Goal: Check status

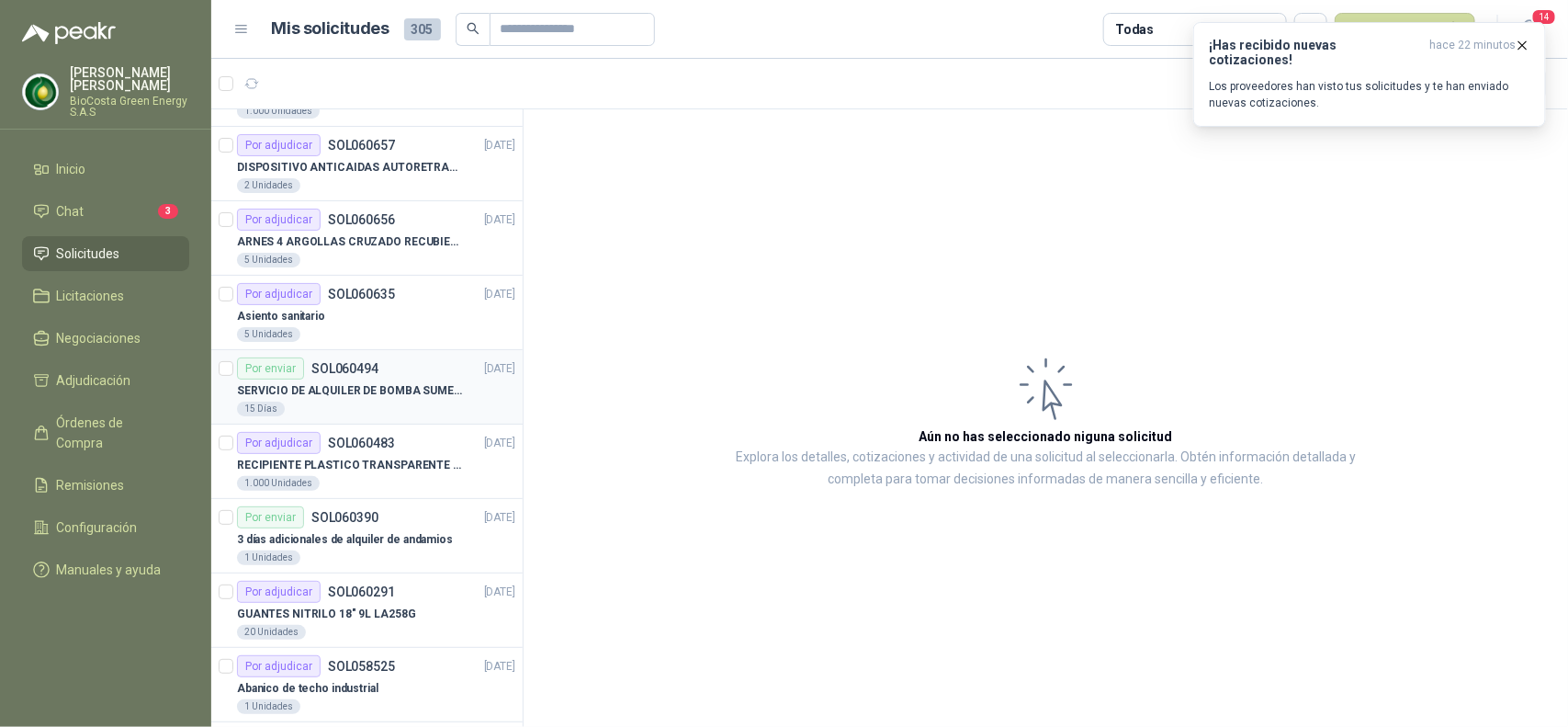
scroll to position [58, 0]
click at [366, 479] on div "1.000 Unidades" at bounding box center [376, 482] width 278 height 15
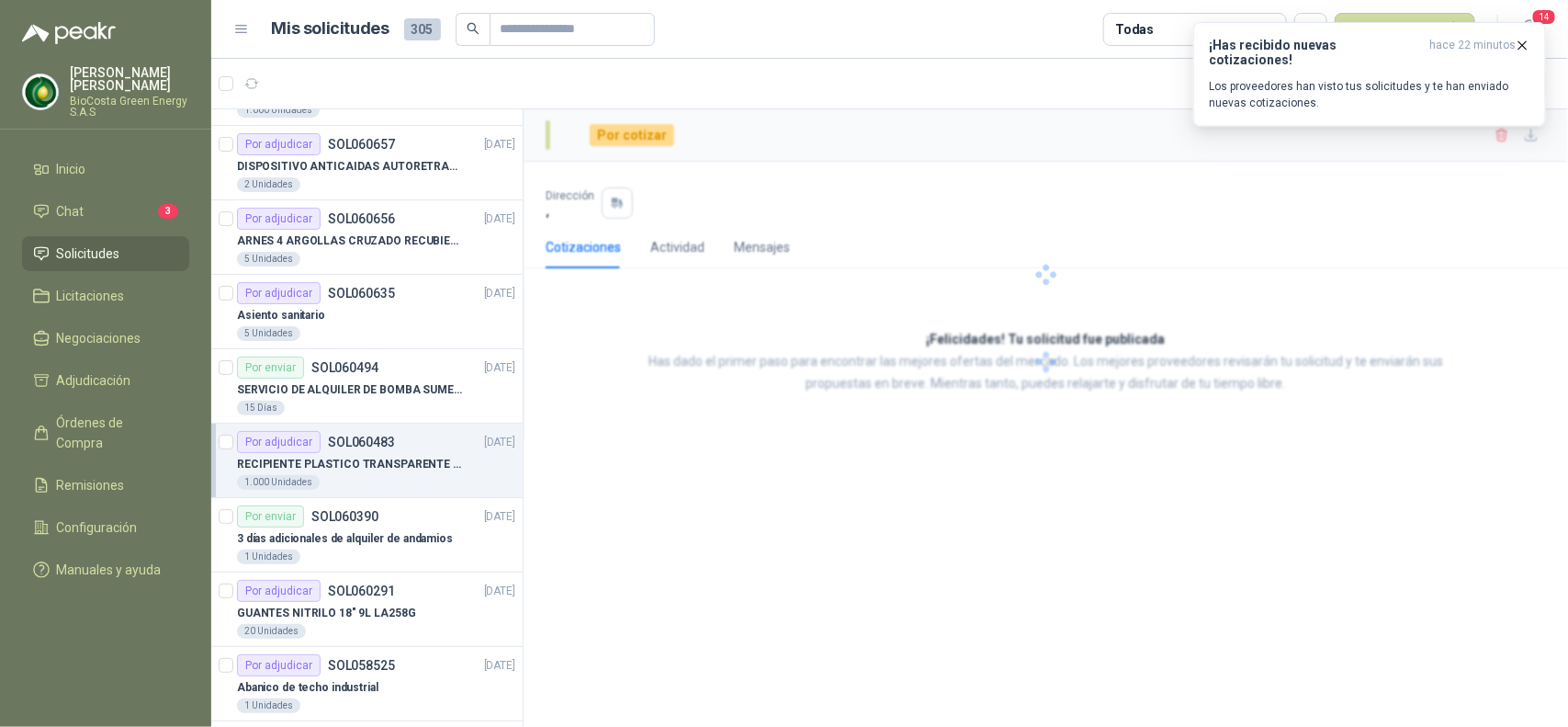
click at [361, 461] on p "RECIPIENTE PLASTICO TRANSPARENTE 500 ML" at bounding box center [351, 465] width 228 height 18
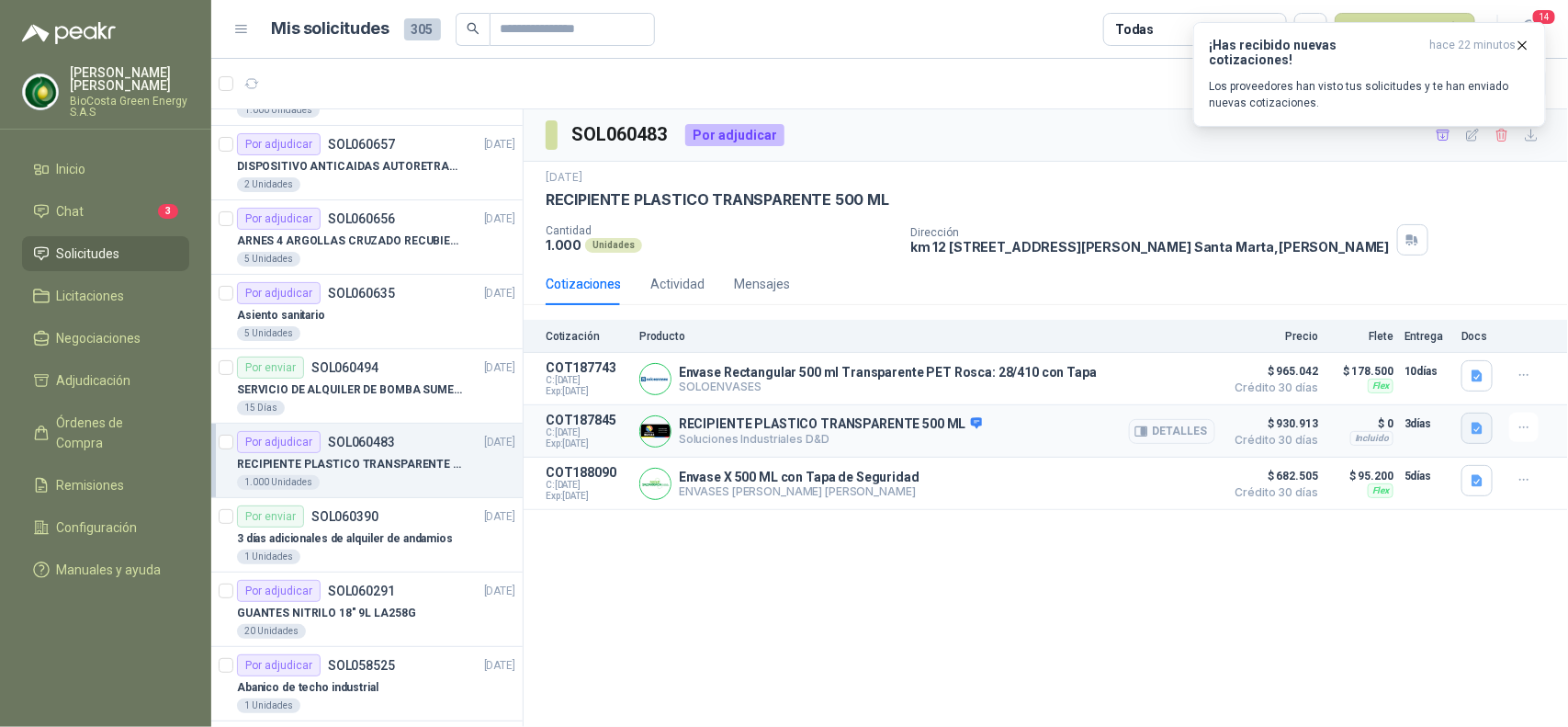
click at [1481, 434] on icon "button" at bounding box center [1476, 428] width 11 height 12
click at [1373, 393] on button "imagen_2025-10-08_160743602.png" at bounding box center [1374, 389] width 214 height 19
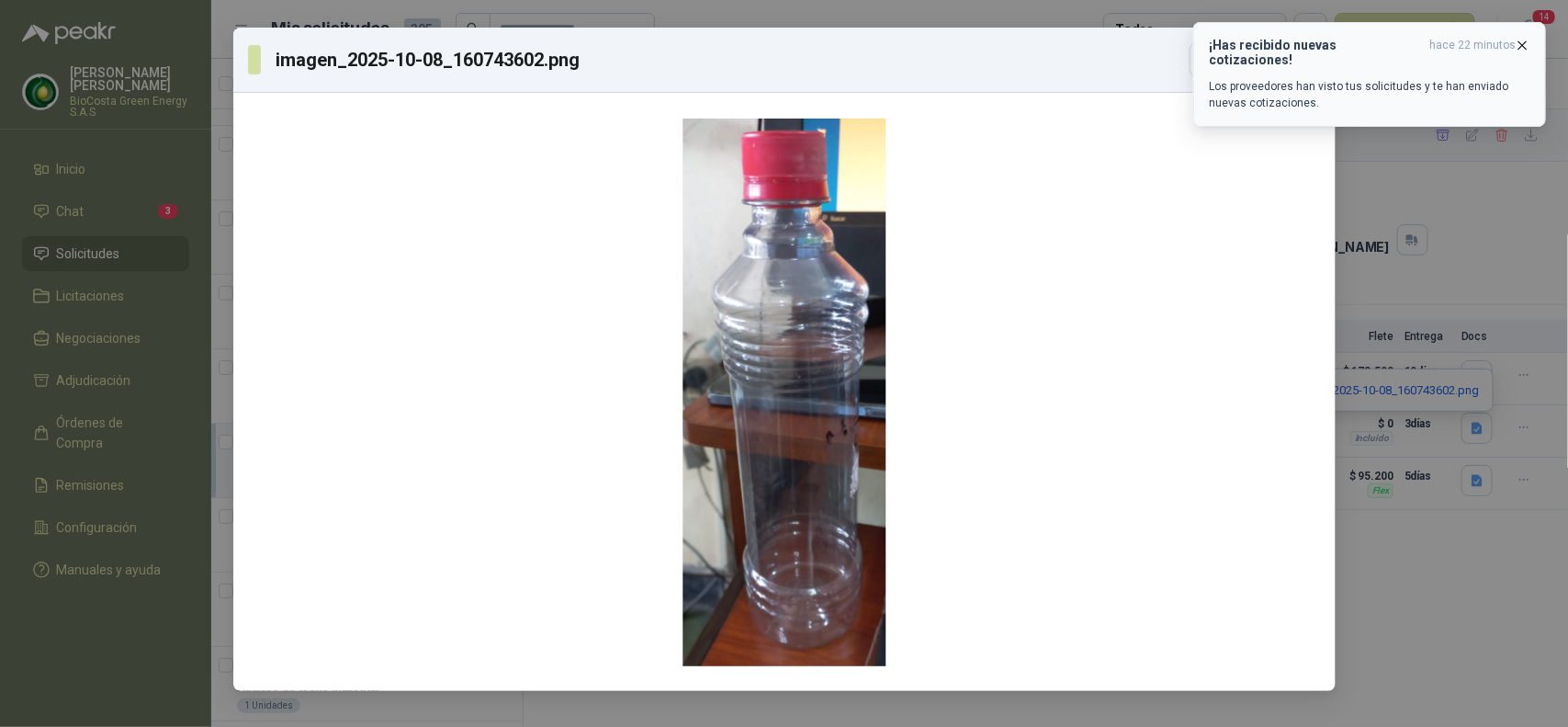
click at [1526, 39] on icon "button" at bounding box center [1522, 46] width 16 height 16
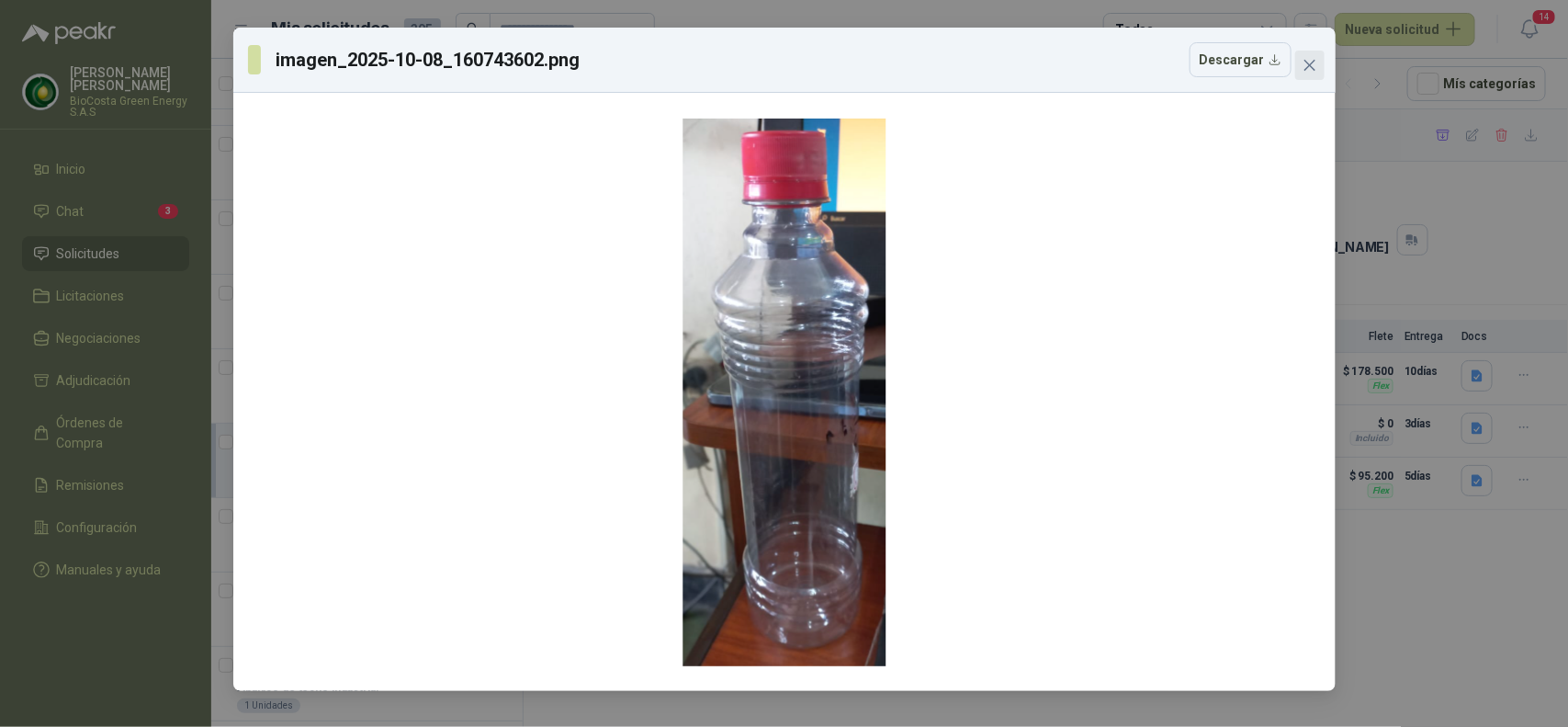
click at [1312, 55] on button "Close" at bounding box center [1309, 65] width 29 height 29
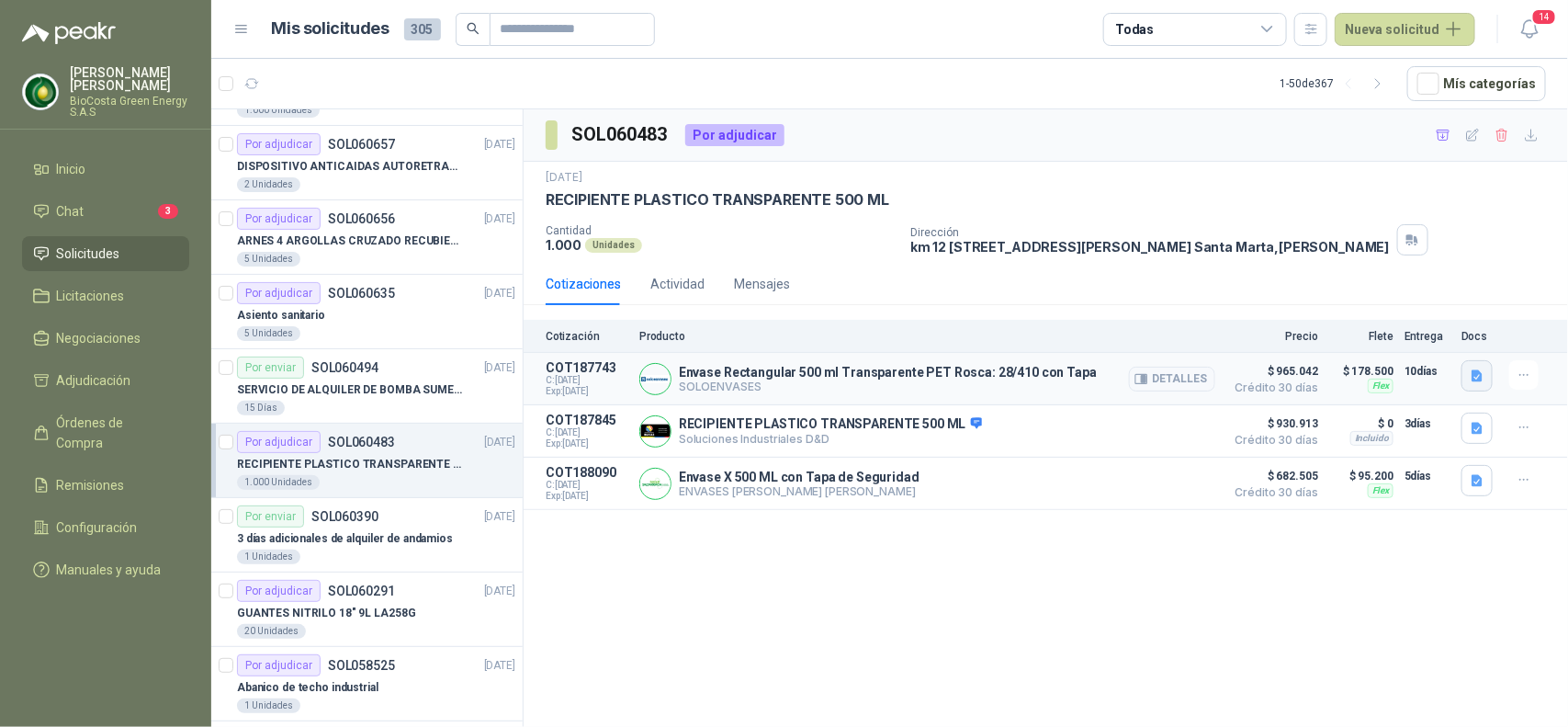
click at [1480, 381] on icon "button" at bounding box center [1476, 375] width 11 height 12
click at [1452, 332] on button "image.png" at bounding box center [1441, 336] width 80 height 19
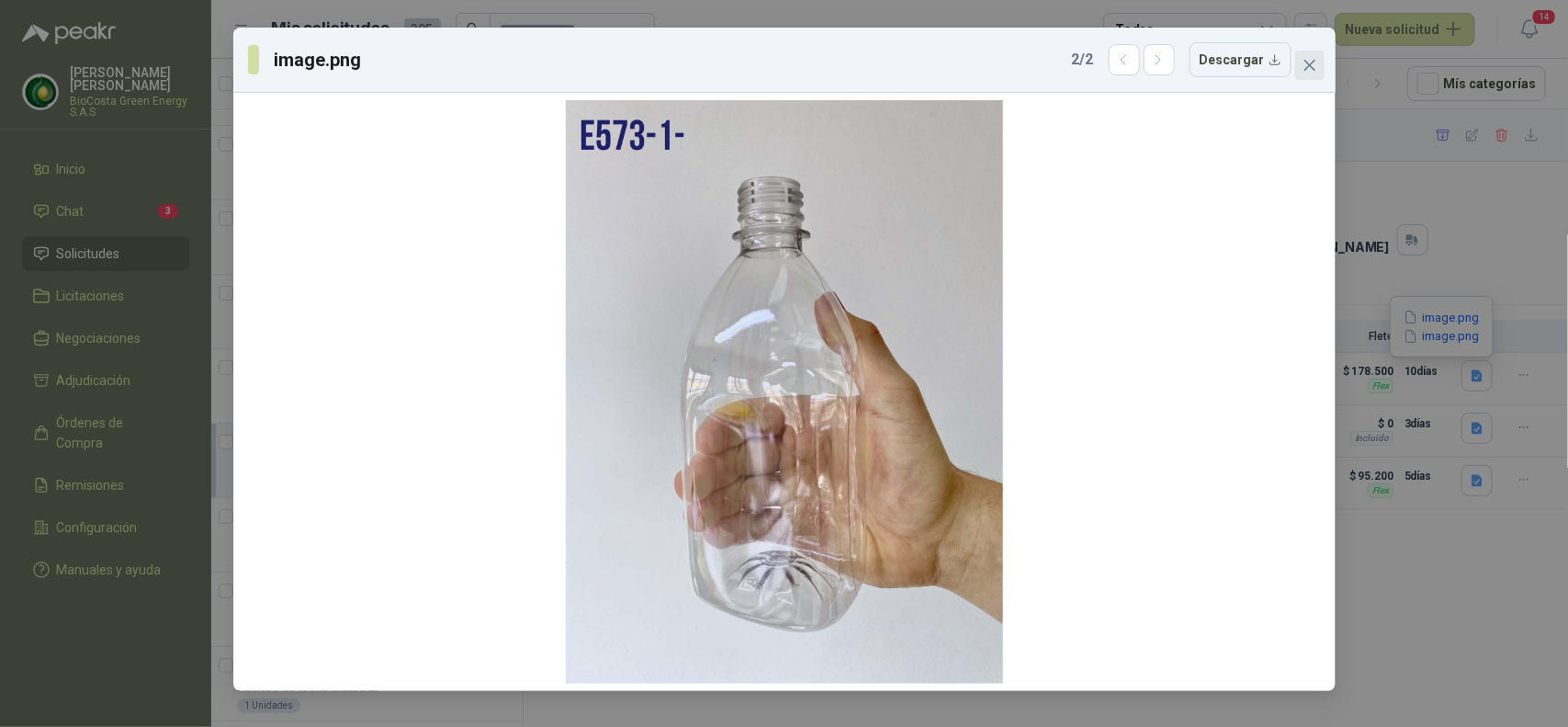
click at [1315, 70] on icon "close" at bounding box center [1309, 65] width 15 height 15
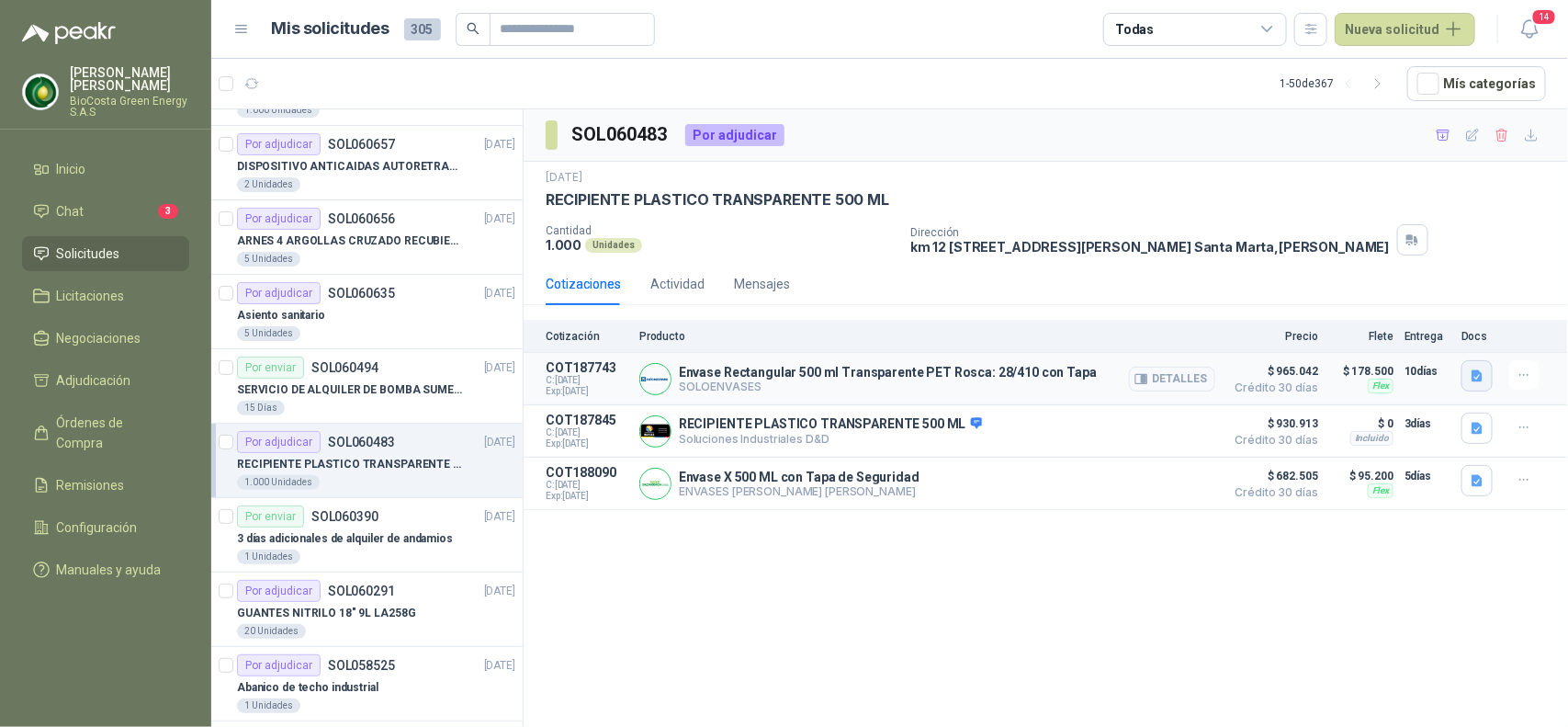
click at [1472, 381] on icon "button" at bounding box center [1476, 375] width 11 height 12
click at [1443, 319] on button "image.png" at bounding box center [1441, 317] width 80 height 19
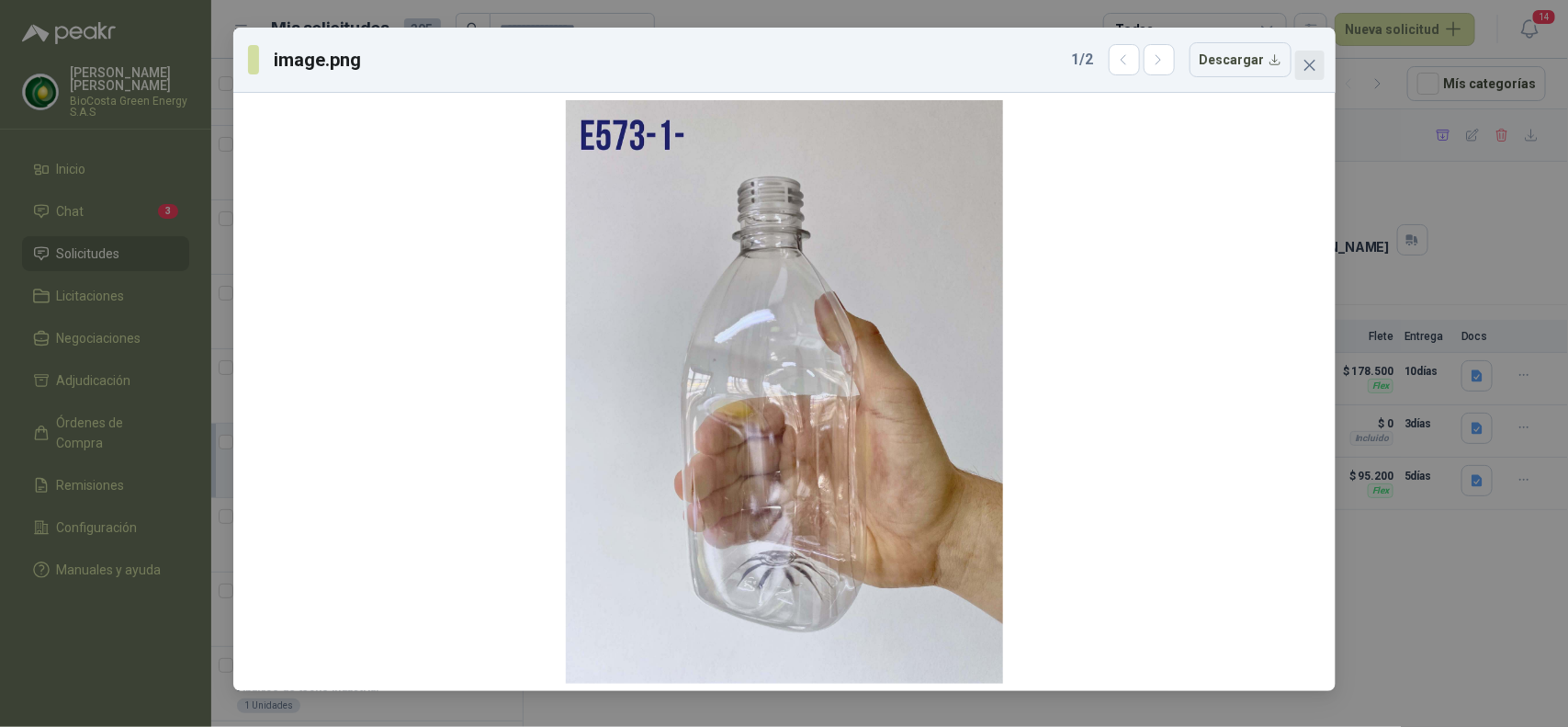
click at [1310, 71] on icon "close" at bounding box center [1309, 65] width 15 height 15
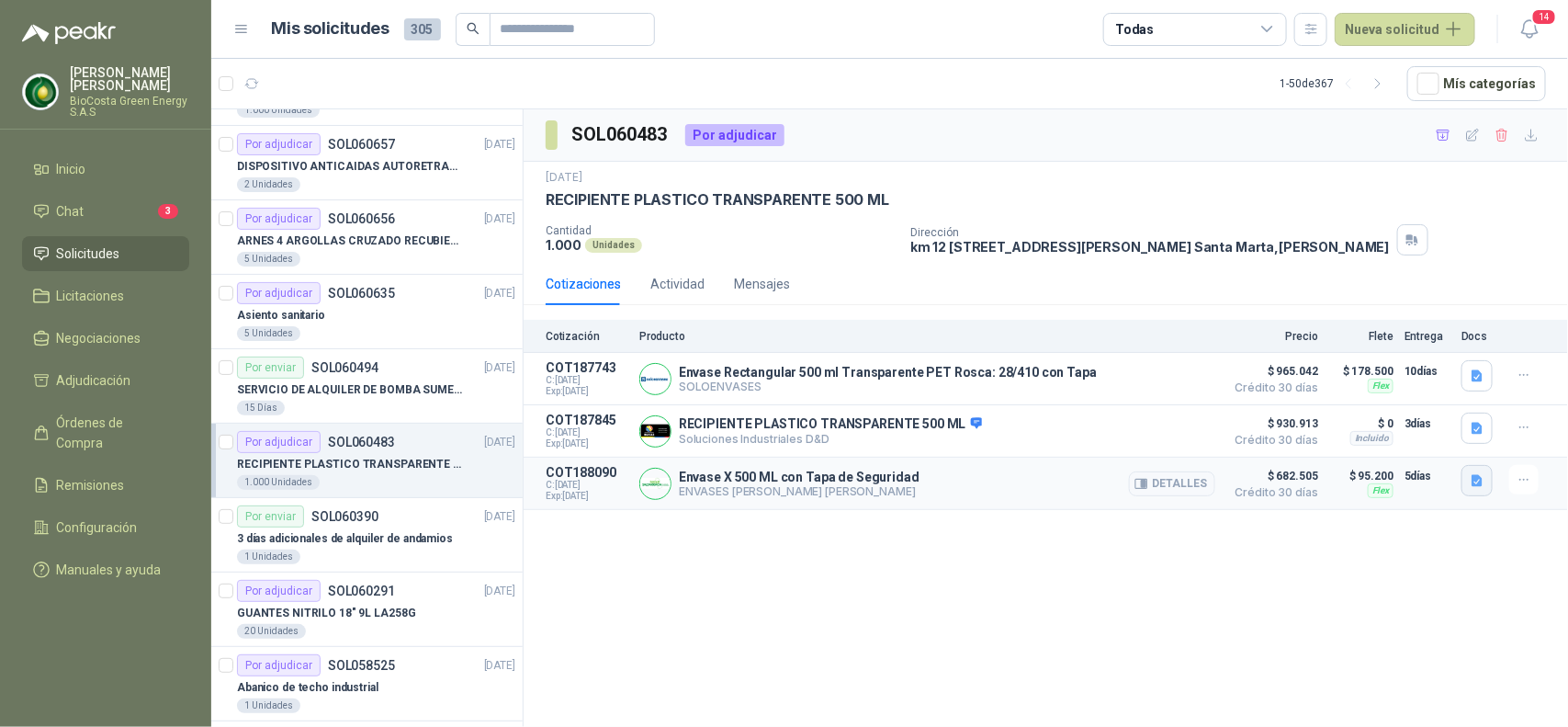
click at [1484, 481] on icon "button" at bounding box center [1477, 481] width 16 height 16
click at [1449, 438] on button "image.png" at bounding box center [1441, 444] width 80 height 19
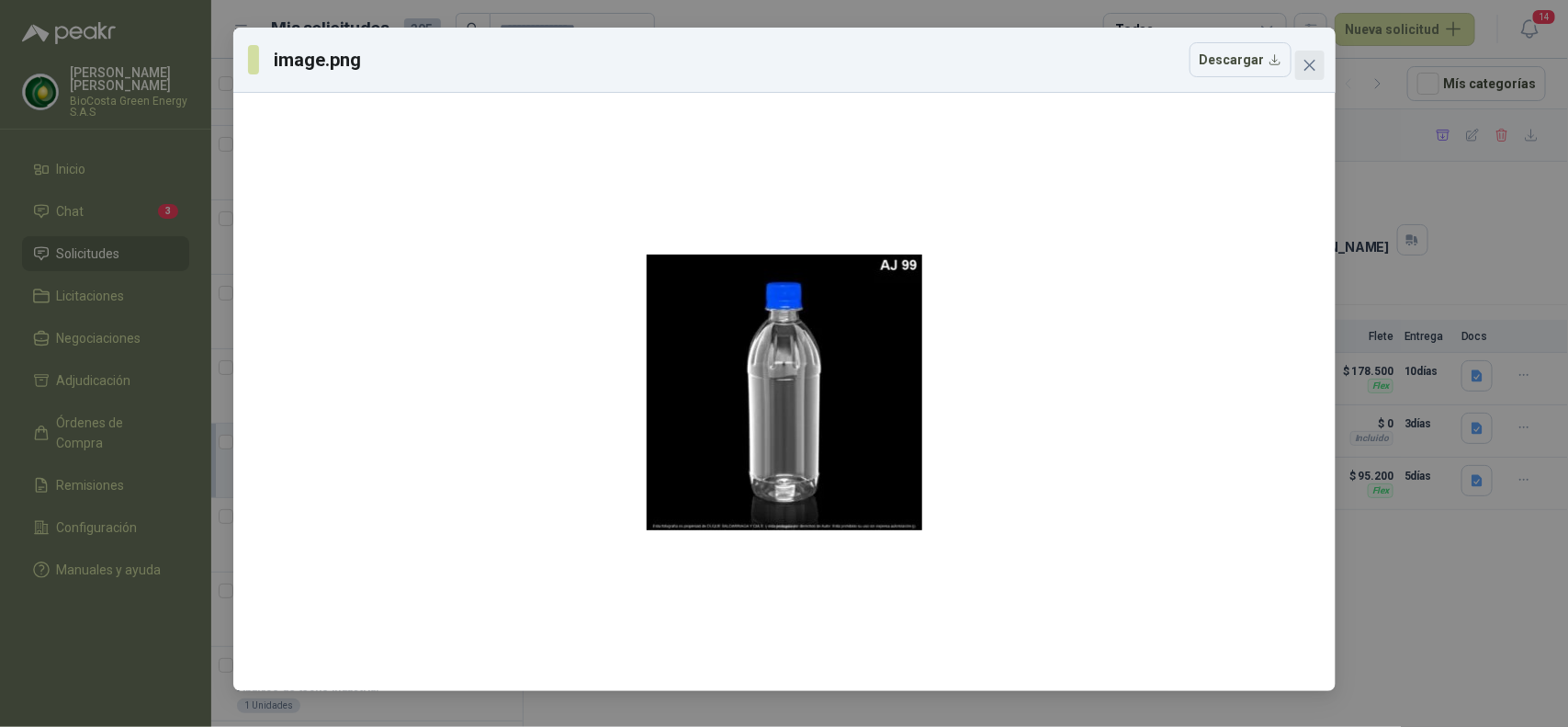
click at [1302, 62] on icon "close" at bounding box center [1309, 65] width 15 height 15
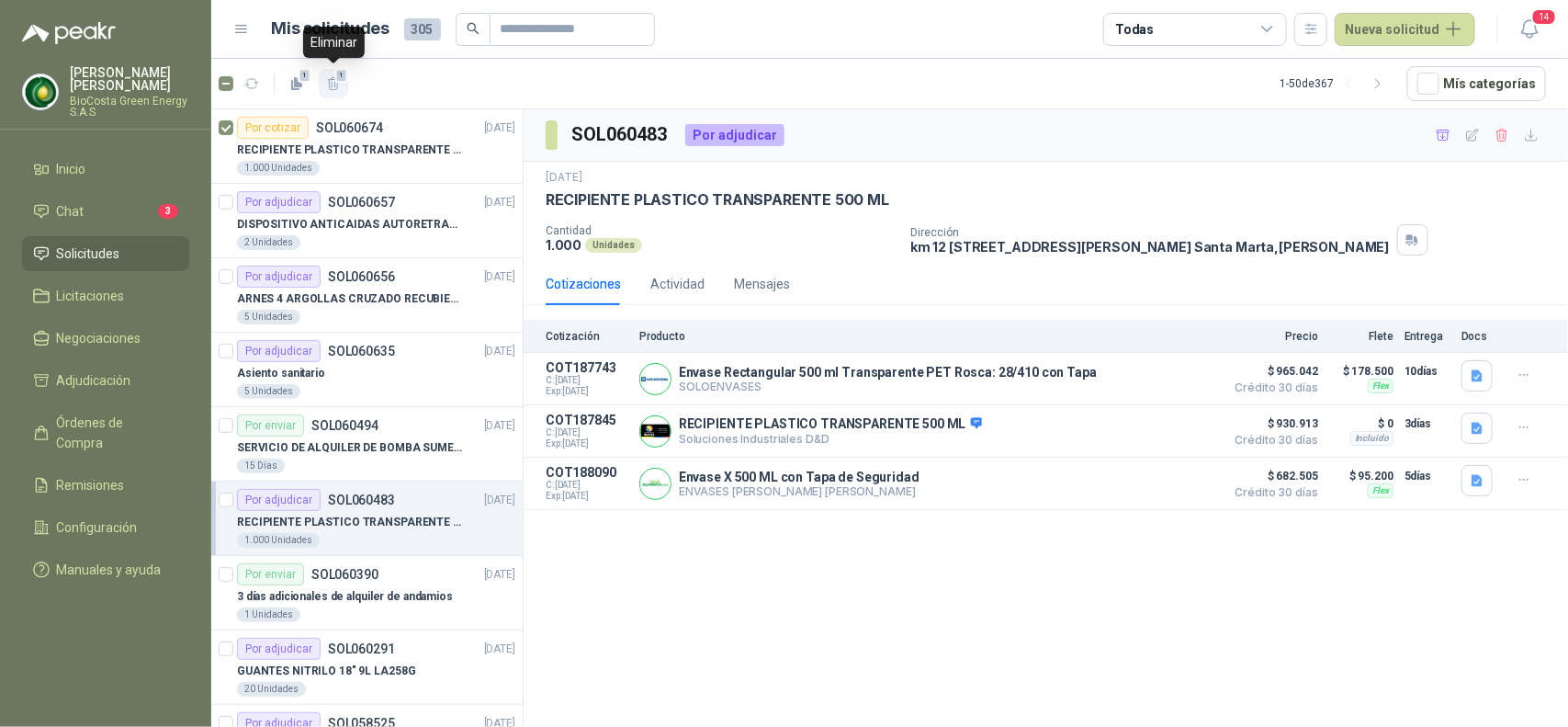
click at [331, 86] on icon "button" at bounding box center [334, 84] width 16 height 16
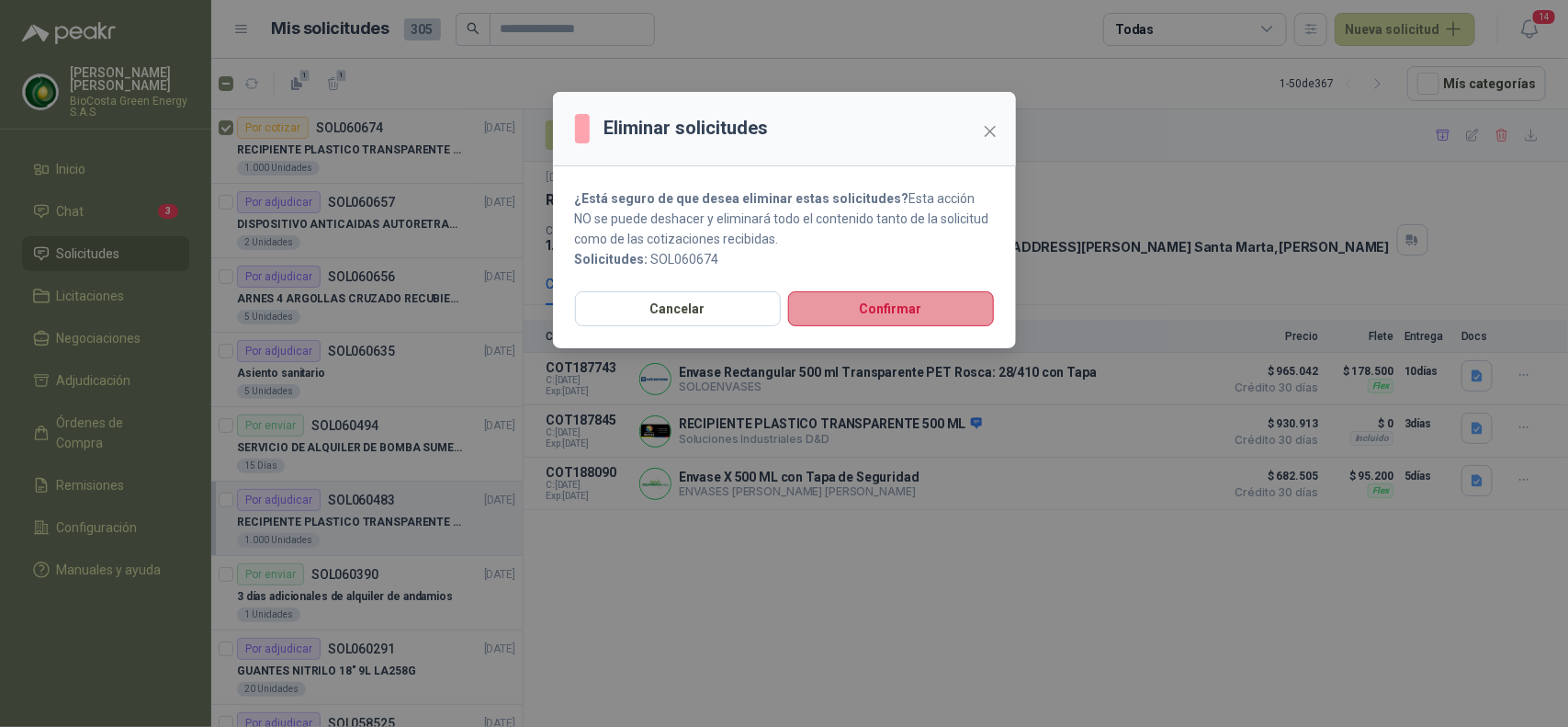
click at [924, 317] on button "Confirmar" at bounding box center [890, 308] width 205 height 35
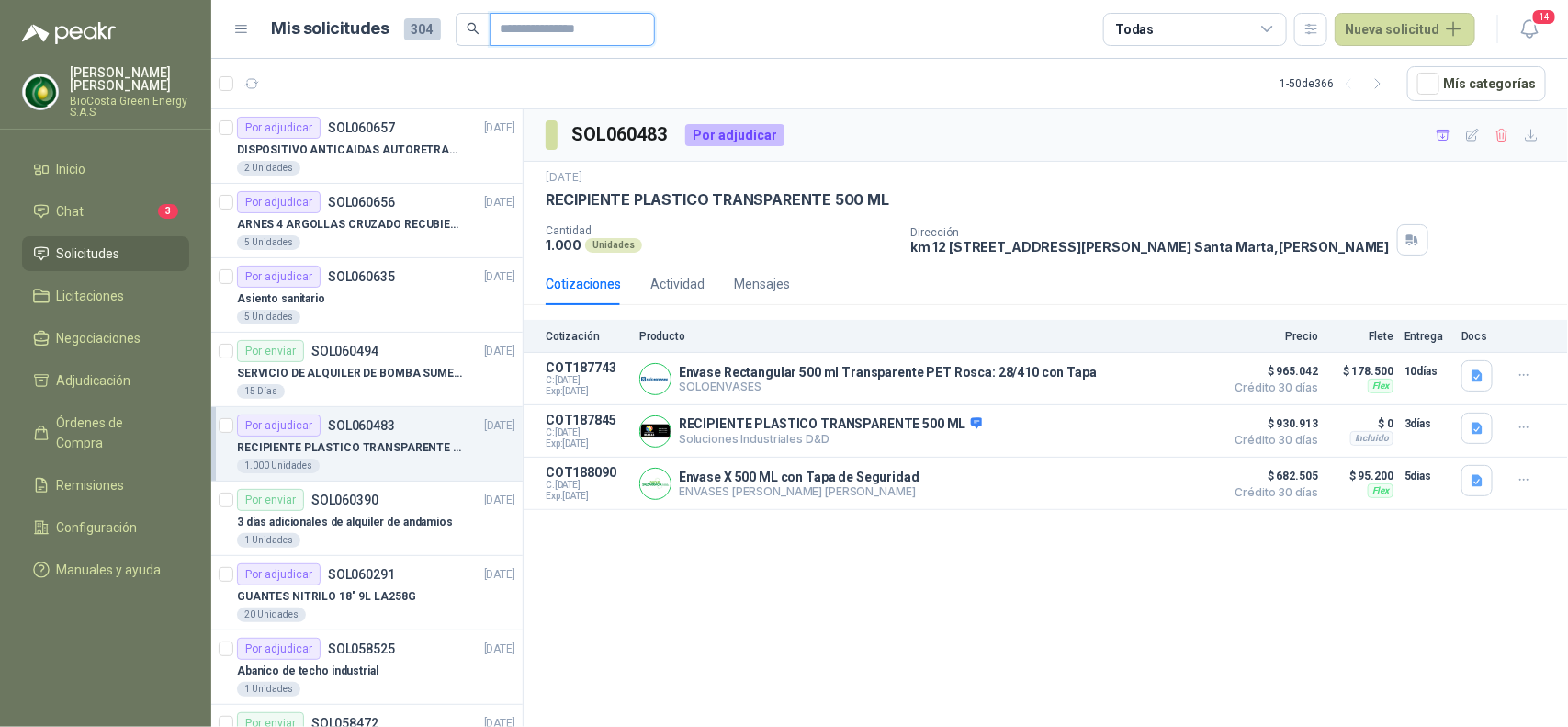
click at [543, 20] on input "text" at bounding box center [564, 29] width 129 height 31
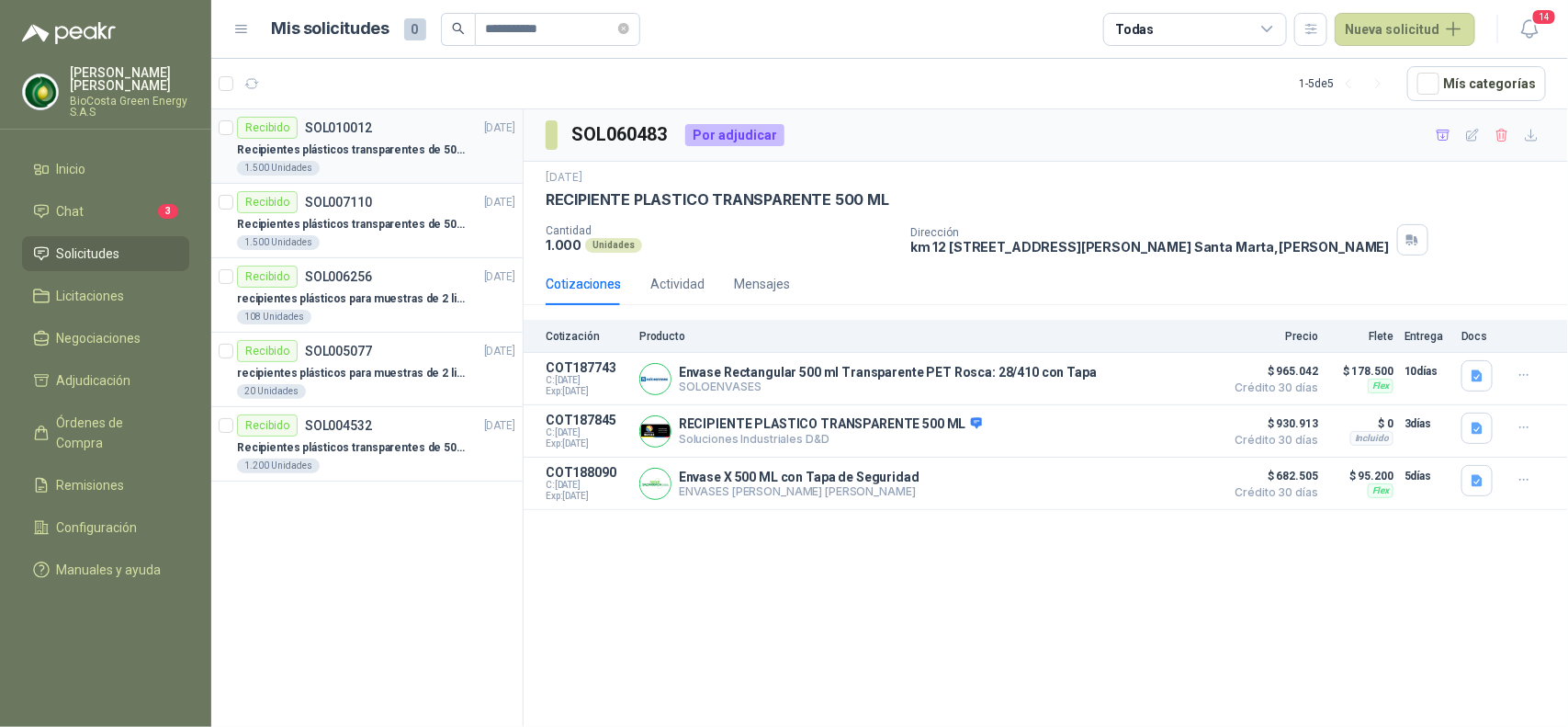
click at [406, 158] on p "Recipientes plásticos transparentes de 500 ML" at bounding box center [351, 151] width 228 height 18
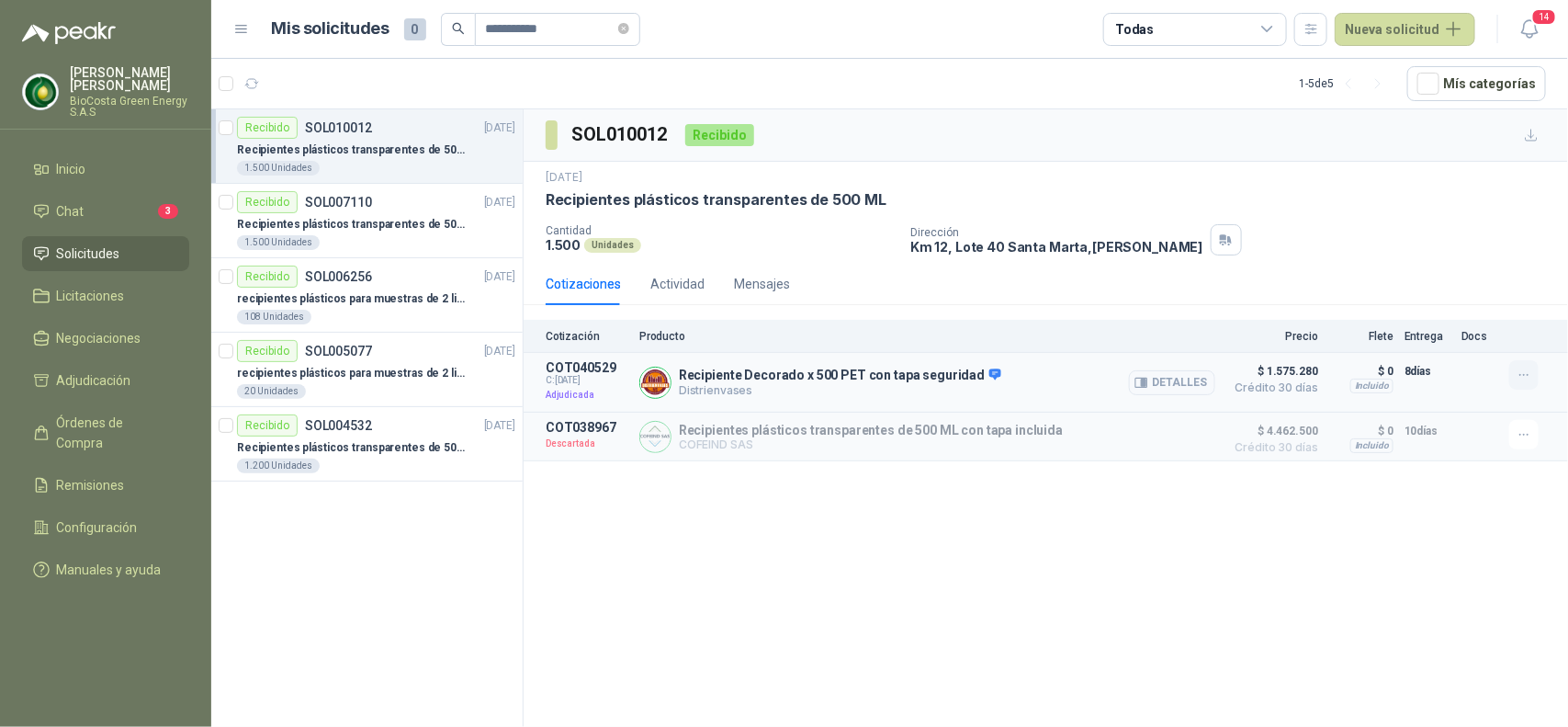
click at [1521, 378] on icon "button" at bounding box center [1524, 375] width 16 height 16
click at [1335, 544] on div "SOL010012 Recibido [DATE] Recipientes plásticos transparentes de 500 ML Cantida…" at bounding box center [1045, 422] width 1044 height 624
click at [409, 218] on p "Recipientes plásticos transparentes de 500 ML" at bounding box center [351, 224] width 228 height 18
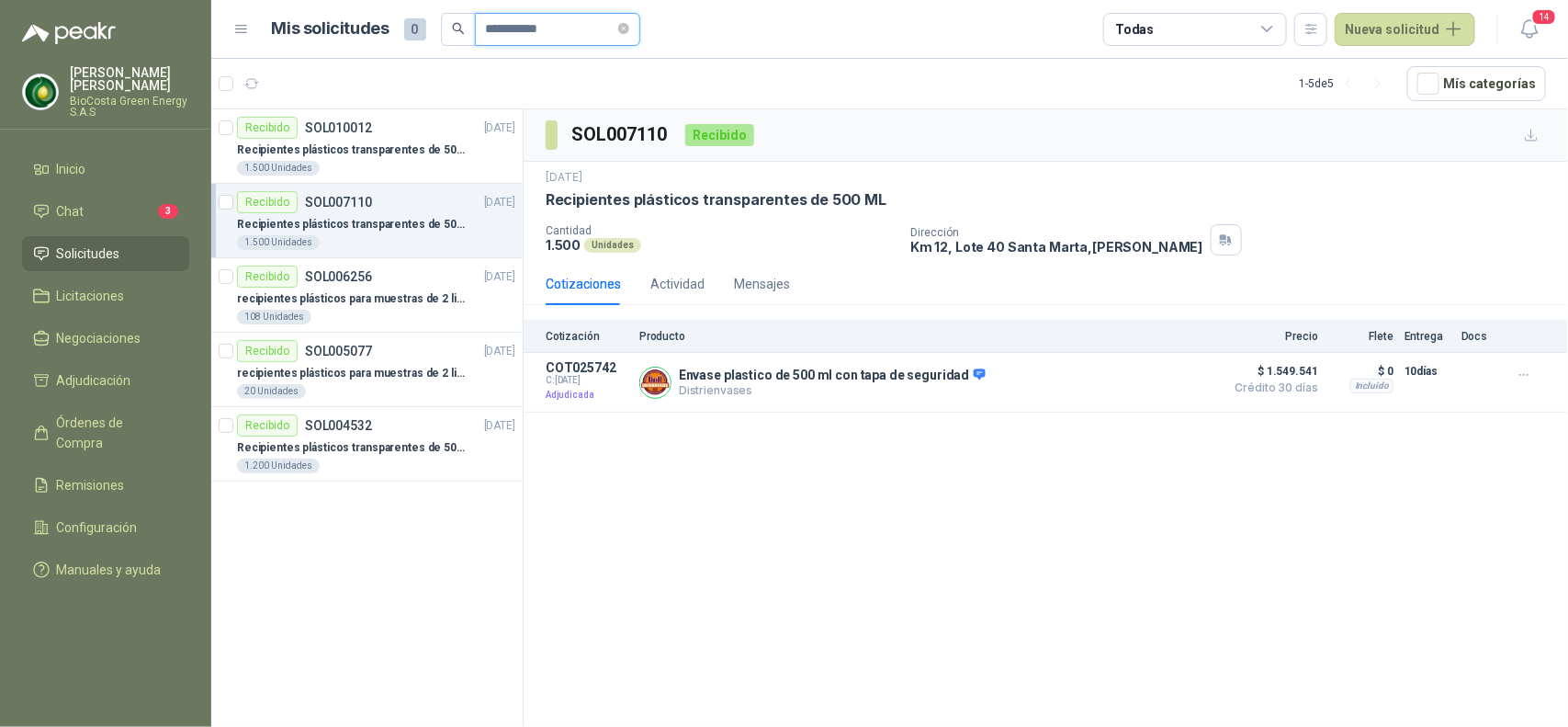
click at [584, 29] on input "**********" at bounding box center [549, 29] width 129 height 31
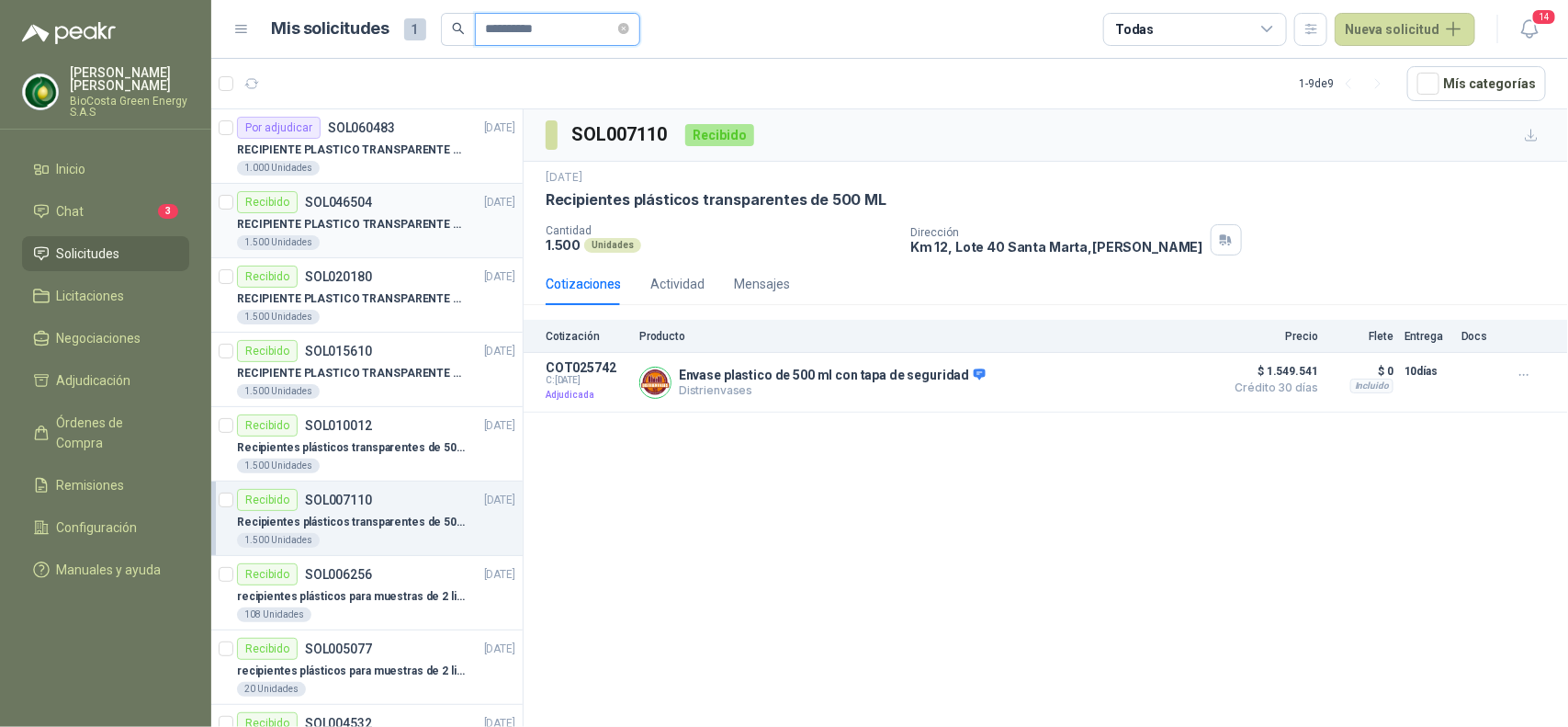
type input "**********"
click at [411, 217] on p "RECIPIENTE PLASTICO TRANSPARENTE 500 ML" at bounding box center [351, 224] width 228 height 18
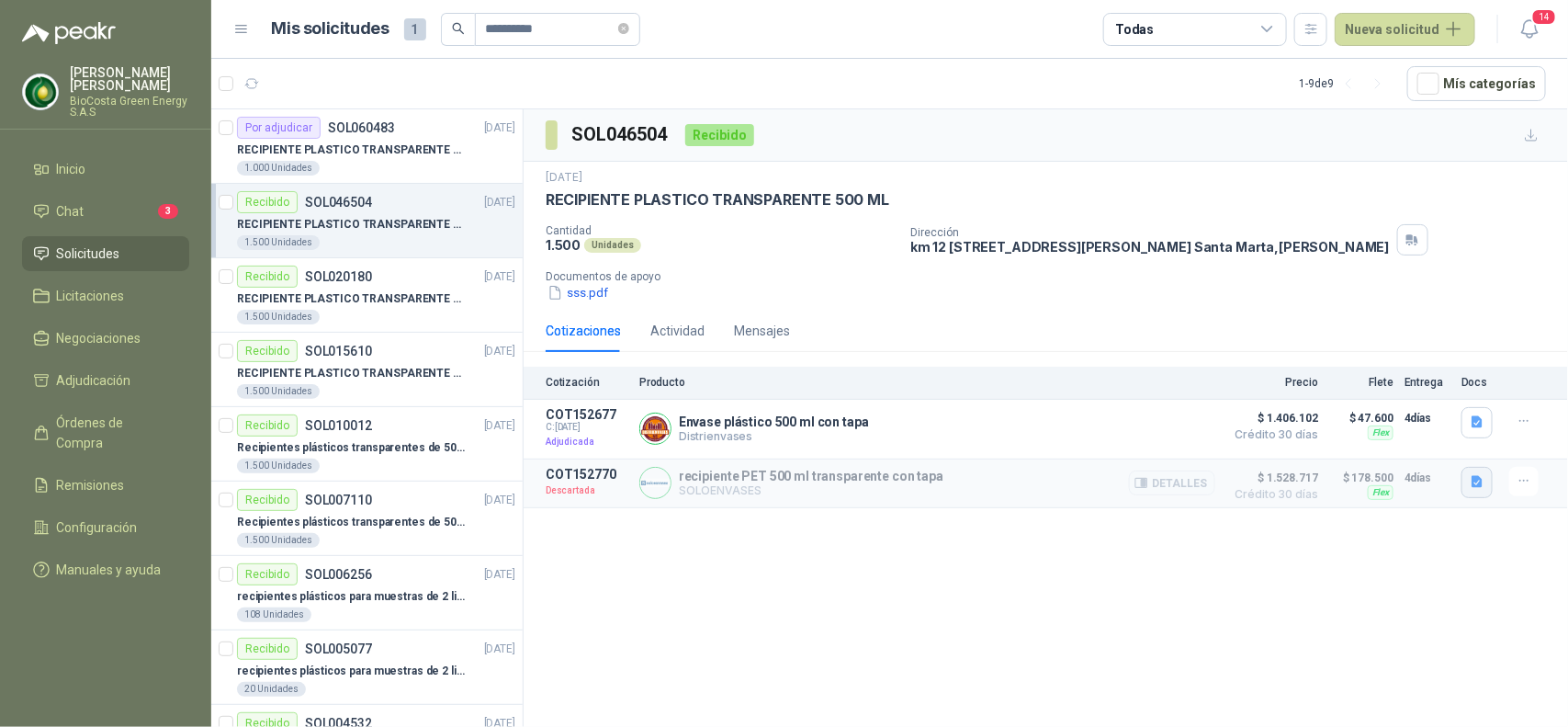
click at [1470, 495] on button "button" at bounding box center [1476, 482] width 31 height 31
click at [1365, 580] on div "SOL046504 Recibido [DATE] RECIPIENTE PLASTICO TRANSPARENTE 500 ML Cantidad 1.50…" at bounding box center [1045, 422] width 1044 height 624
click at [1474, 421] on icon "button" at bounding box center [1476, 422] width 11 height 12
click at [1424, 391] on button "image.png" at bounding box center [1441, 382] width 80 height 19
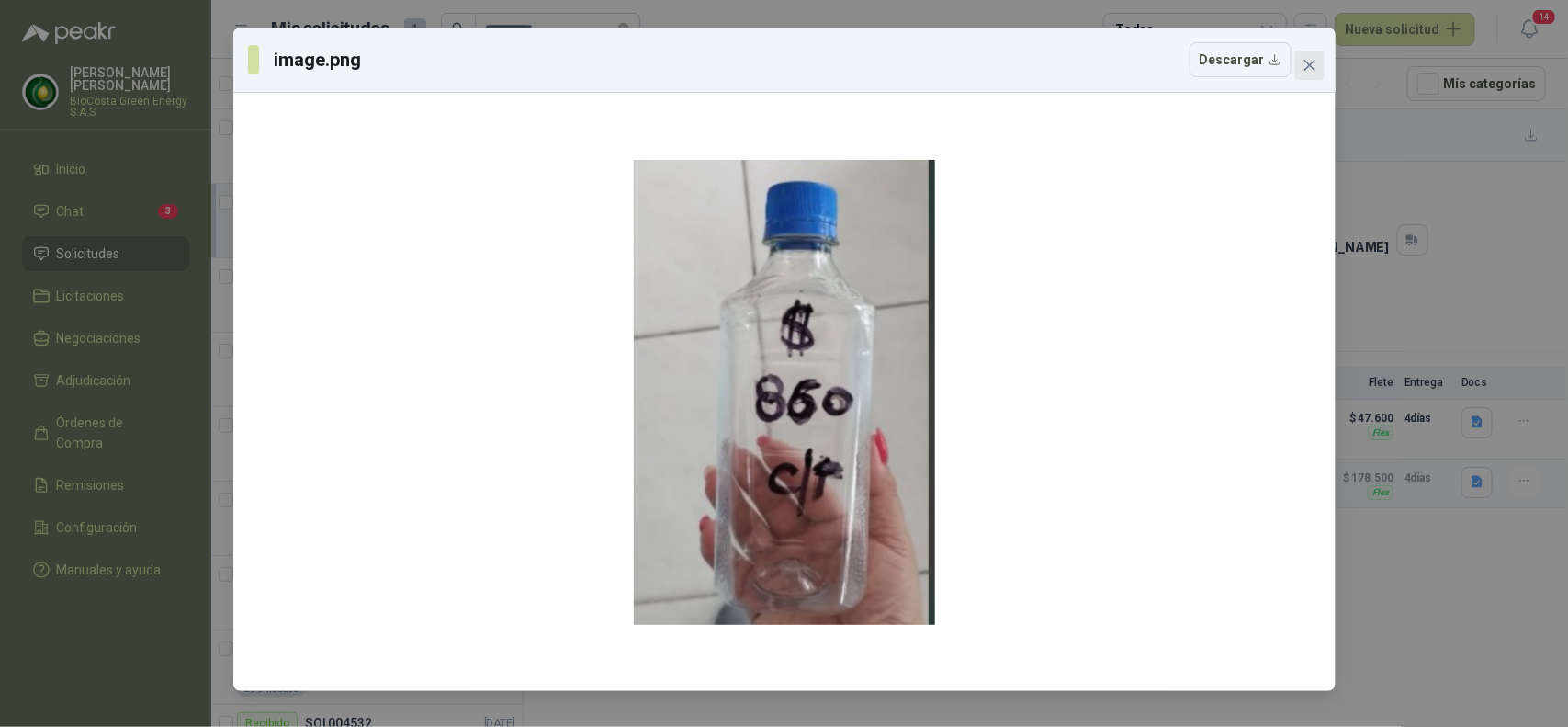
click at [1304, 65] on icon "close" at bounding box center [1309, 65] width 15 height 15
